Goal: Task Accomplishment & Management: Use online tool/utility

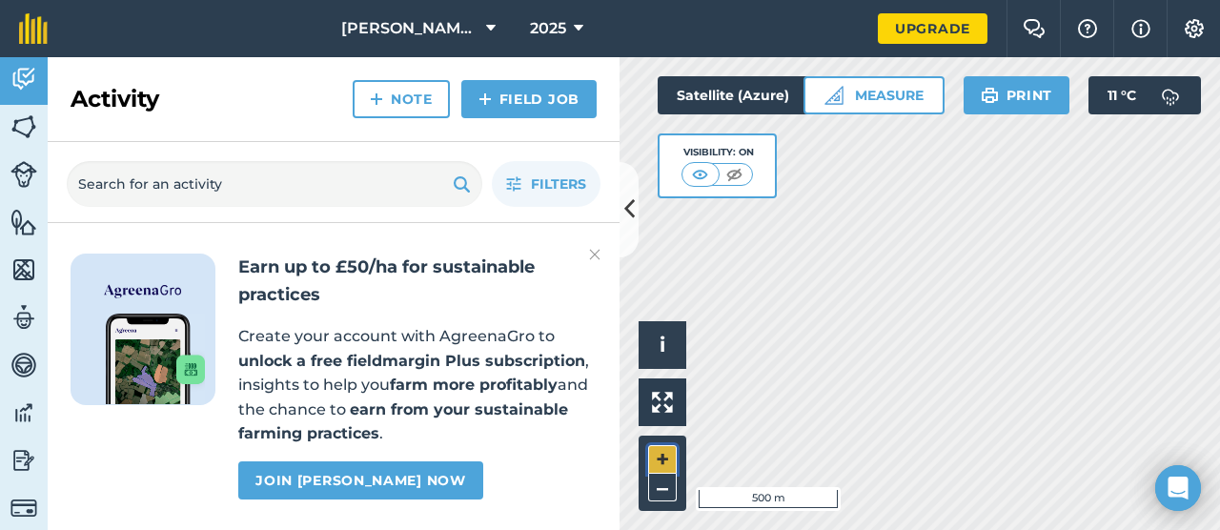
click at [662, 460] on button "+" at bounding box center [662, 459] width 29 height 29
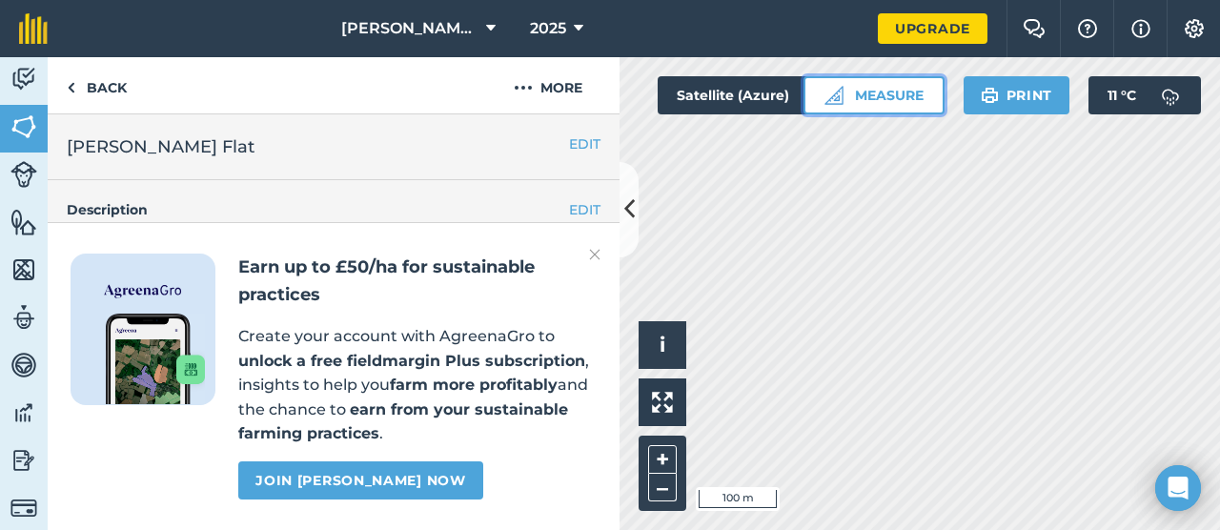
click at [916, 103] on button "Measure" at bounding box center [874, 95] width 141 height 38
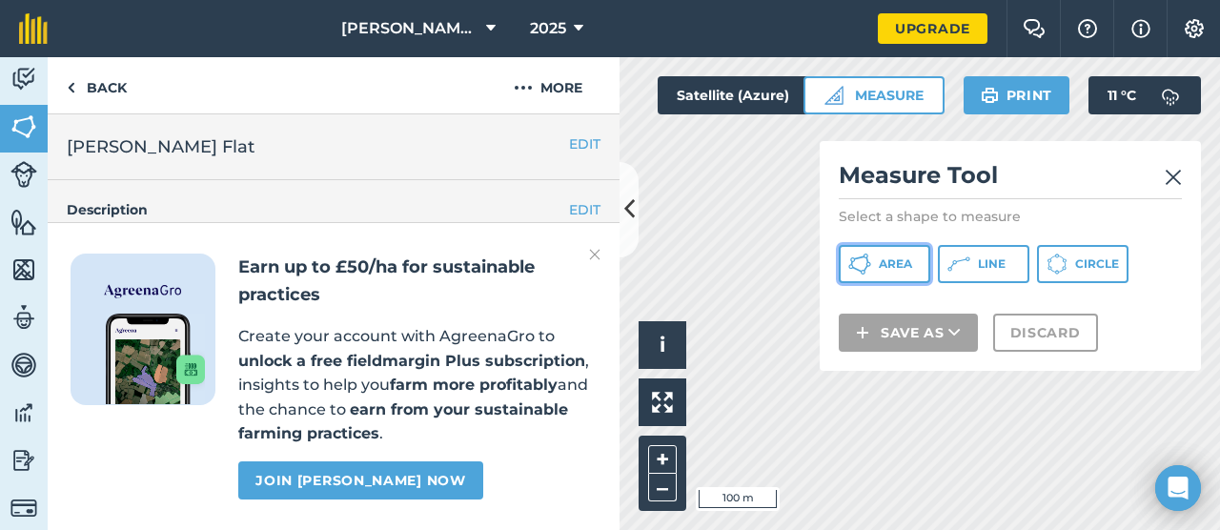
click at [901, 270] on span "Area" at bounding box center [895, 263] width 33 height 15
click at [631, 215] on icon at bounding box center [629, 209] width 10 height 33
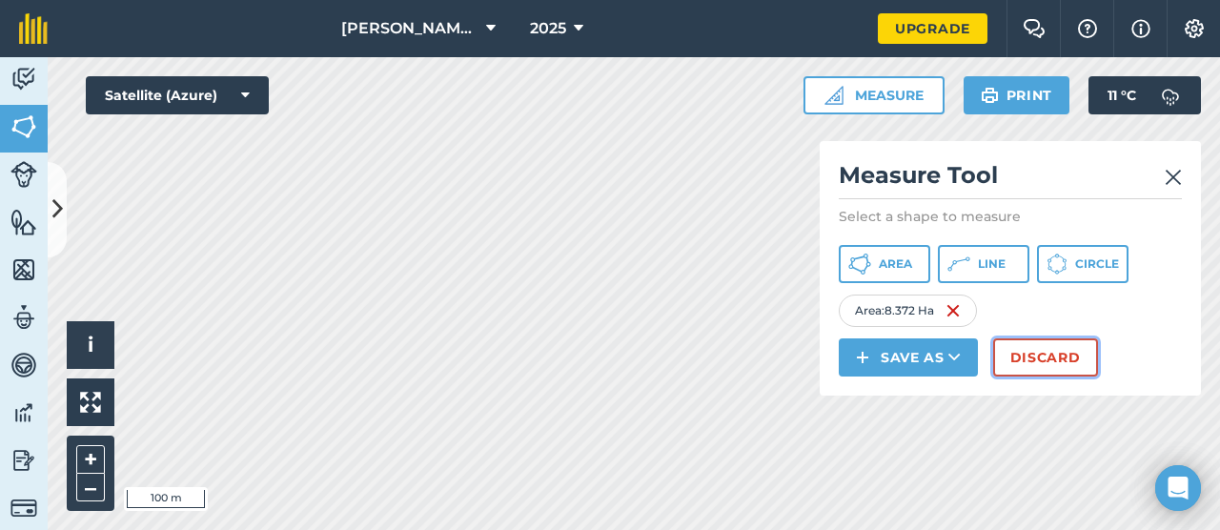
click at [1070, 358] on button "Discard" at bounding box center [1045, 357] width 105 height 38
